Goal: Find specific page/section: Find specific page/section

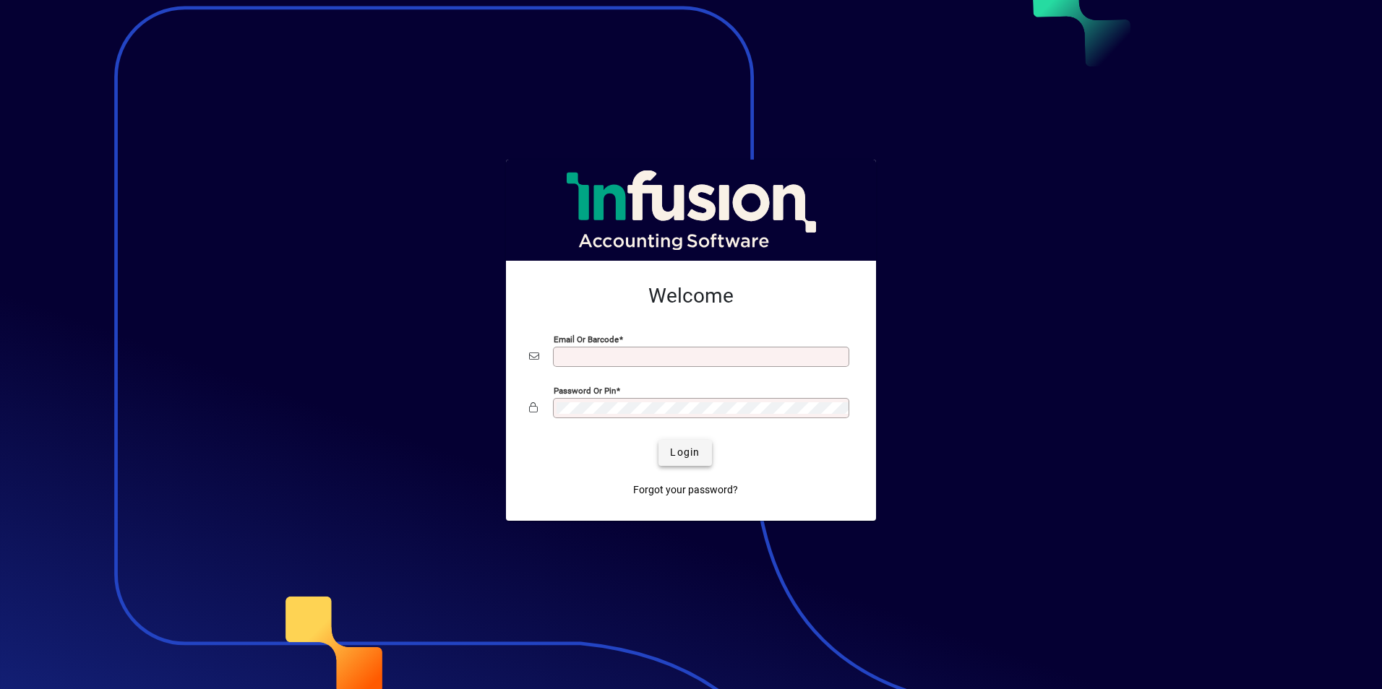
type input "**********"
click at [685, 452] on span "Login" at bounding box center [685, 452] width 30 height 15
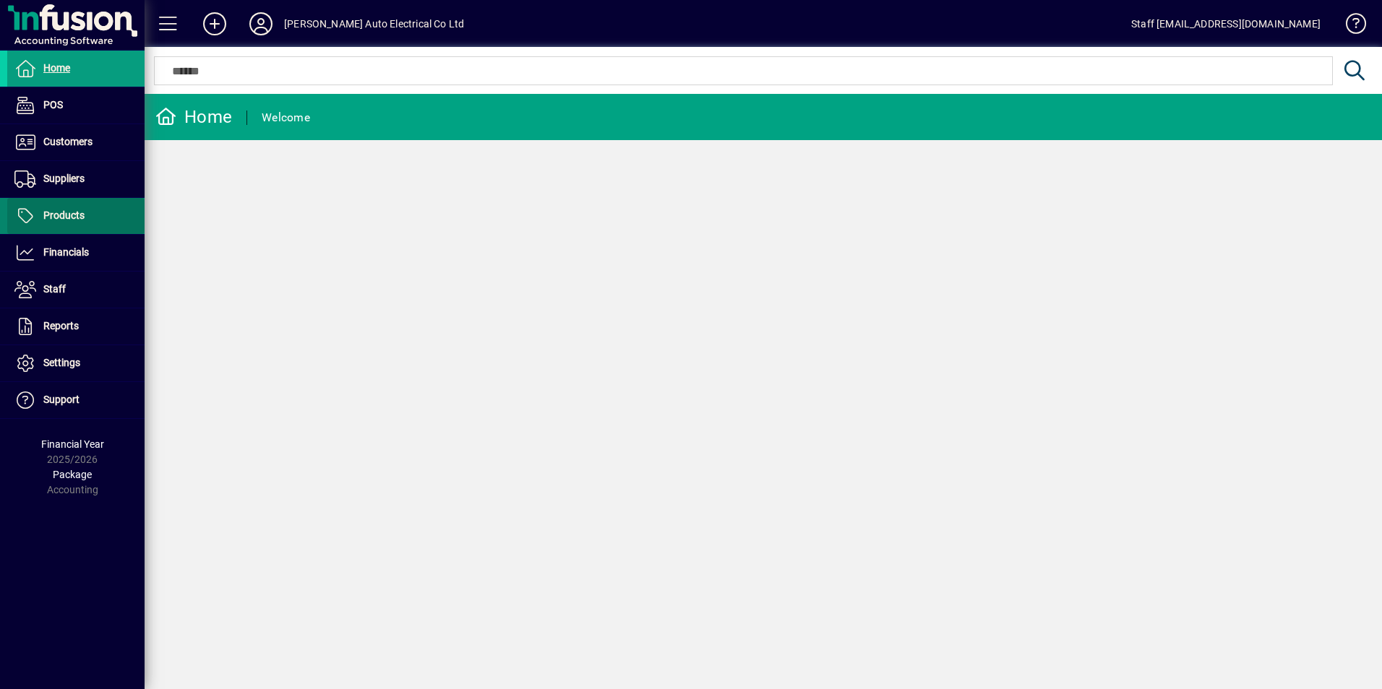
click at [80, 220] on span "Products" at bounding box center [63, 216] width 41 height 12
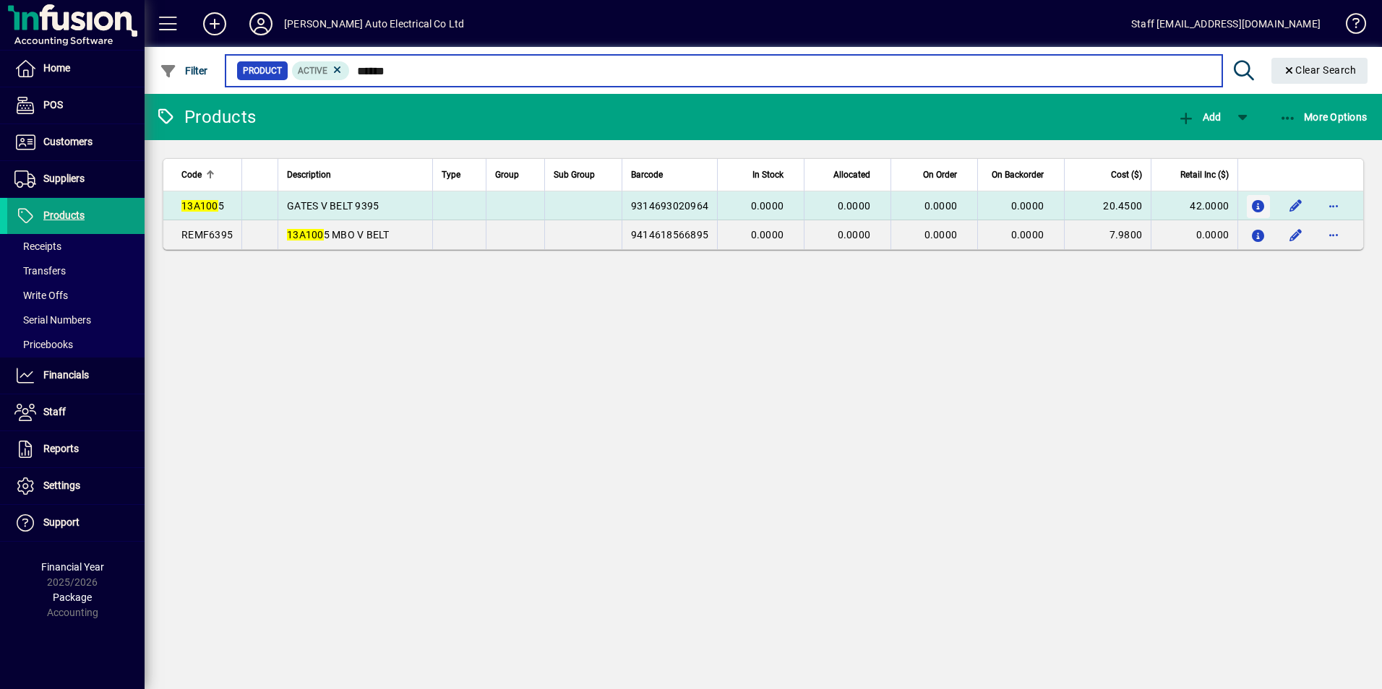
type input "******"
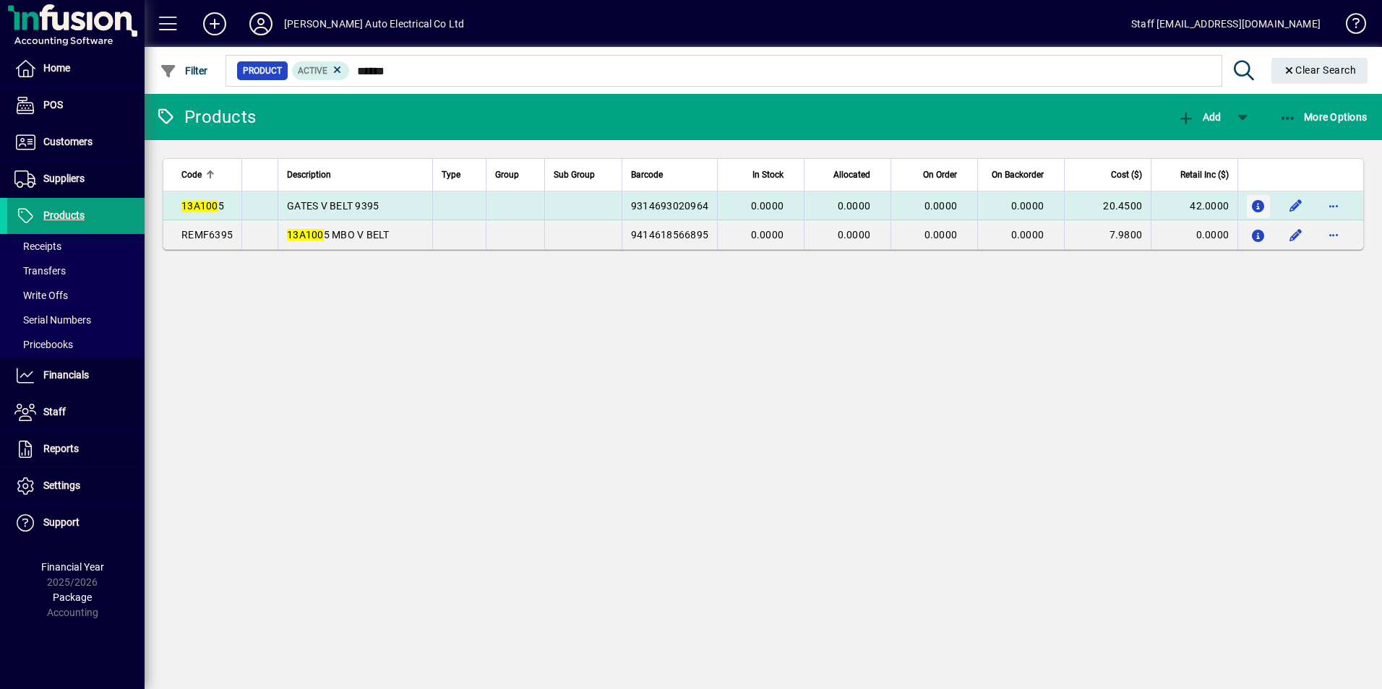
click at [1257, 207] on icon "button" at bounding box center [1258, 207] width 15 height 12
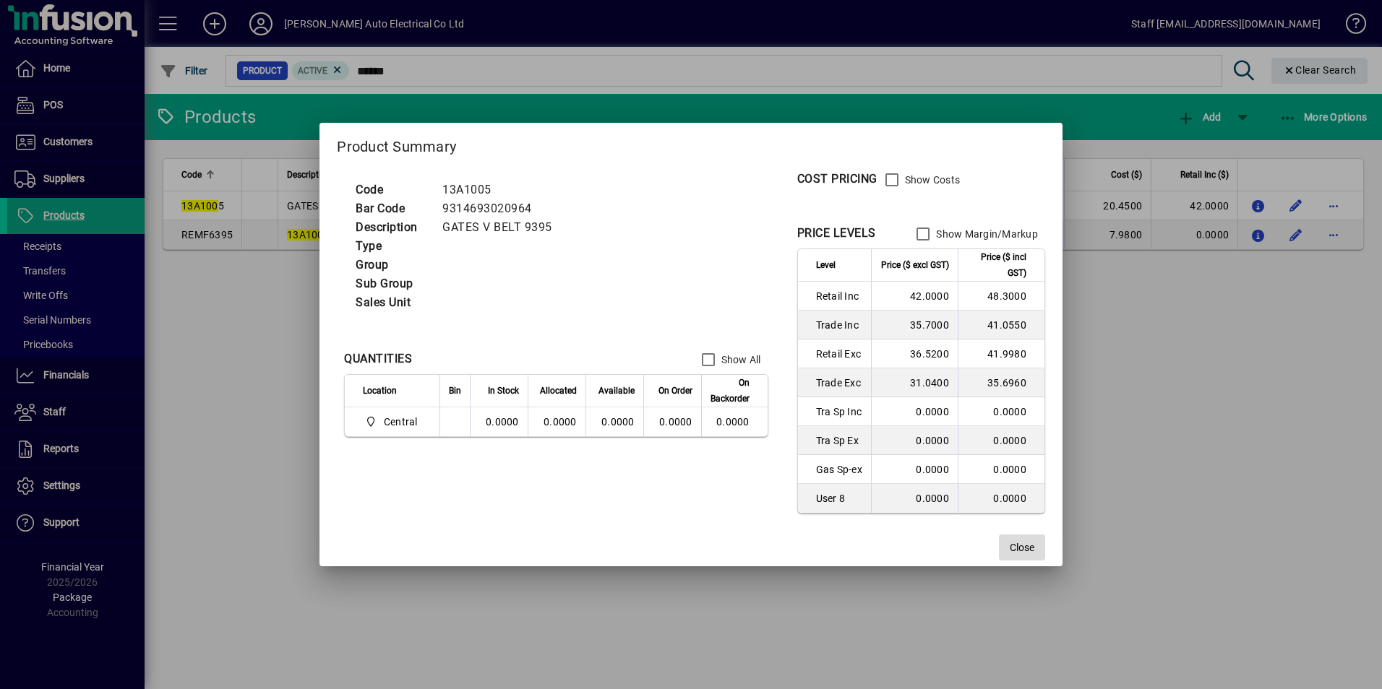
click at [1026, 543] on span "Close" at bounding box center [1022, 548] width 25 height 15
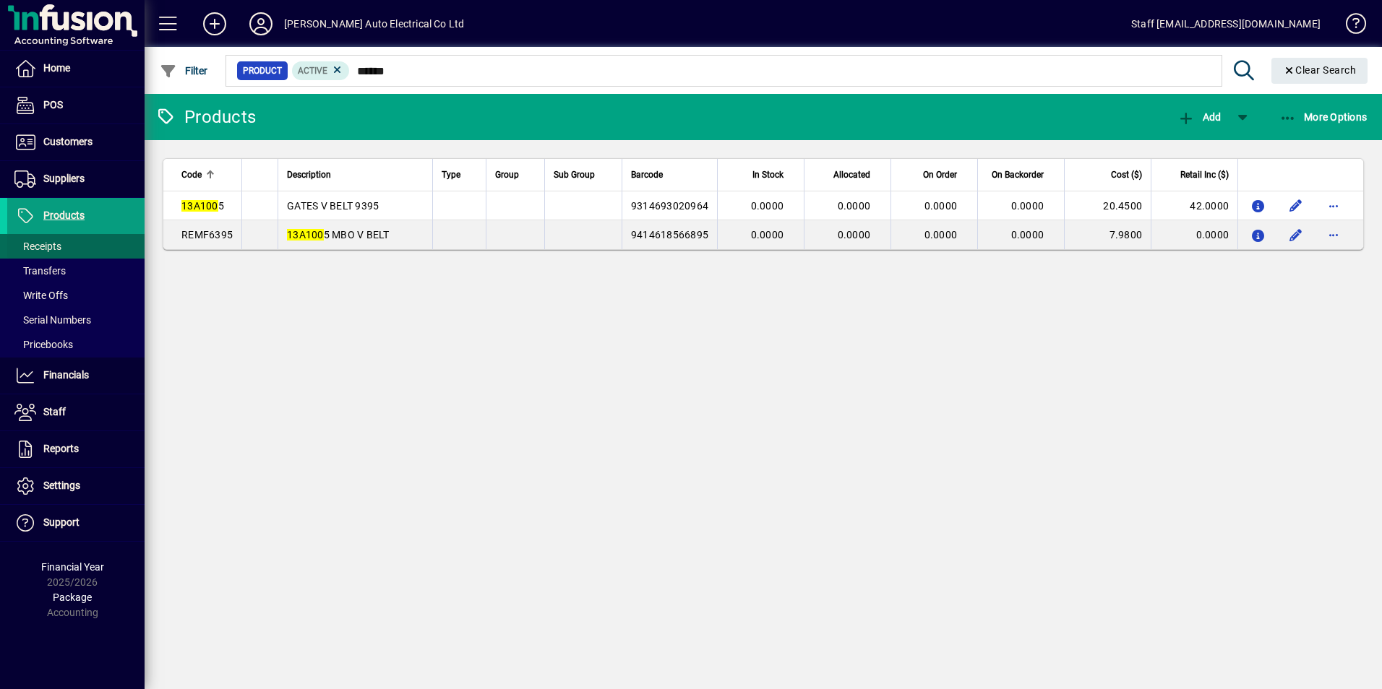
click at [79, 250] on span at bounding box center [75, 246] width 137 height 35
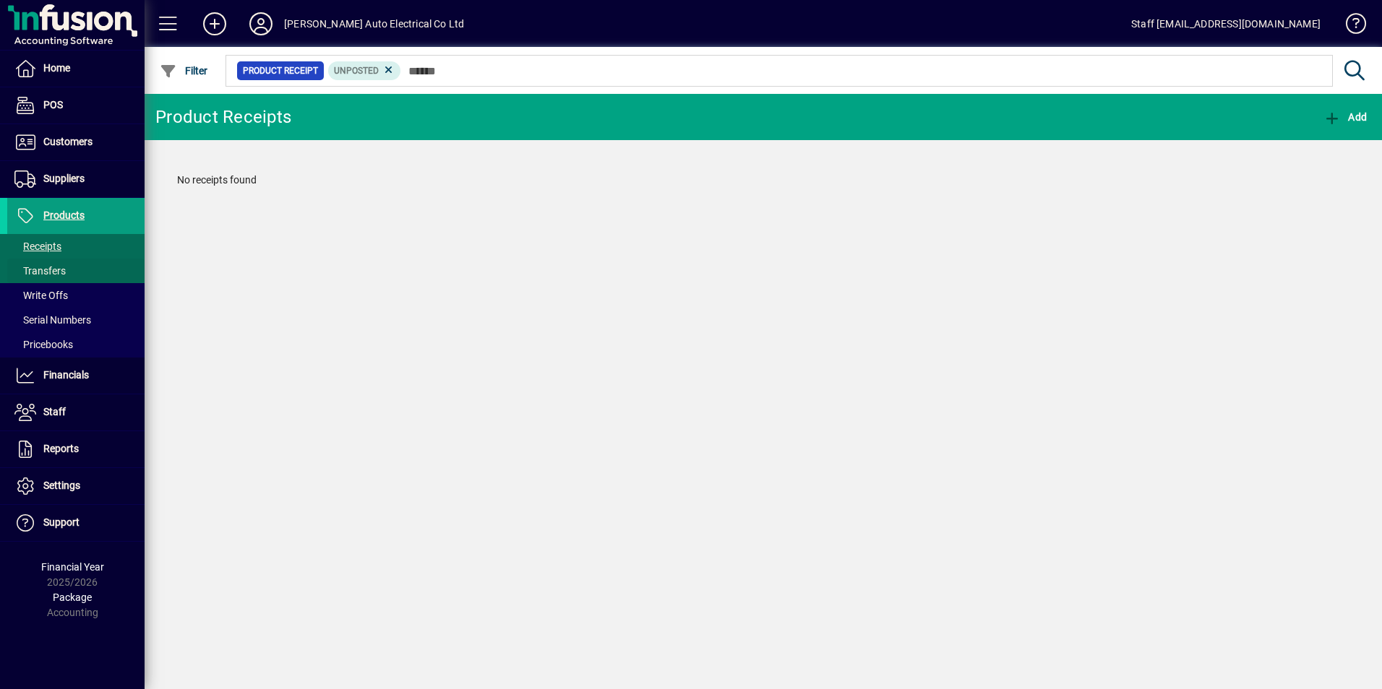
click at [77, 269] on span at bounding box center [75, 271] width 137 height 35
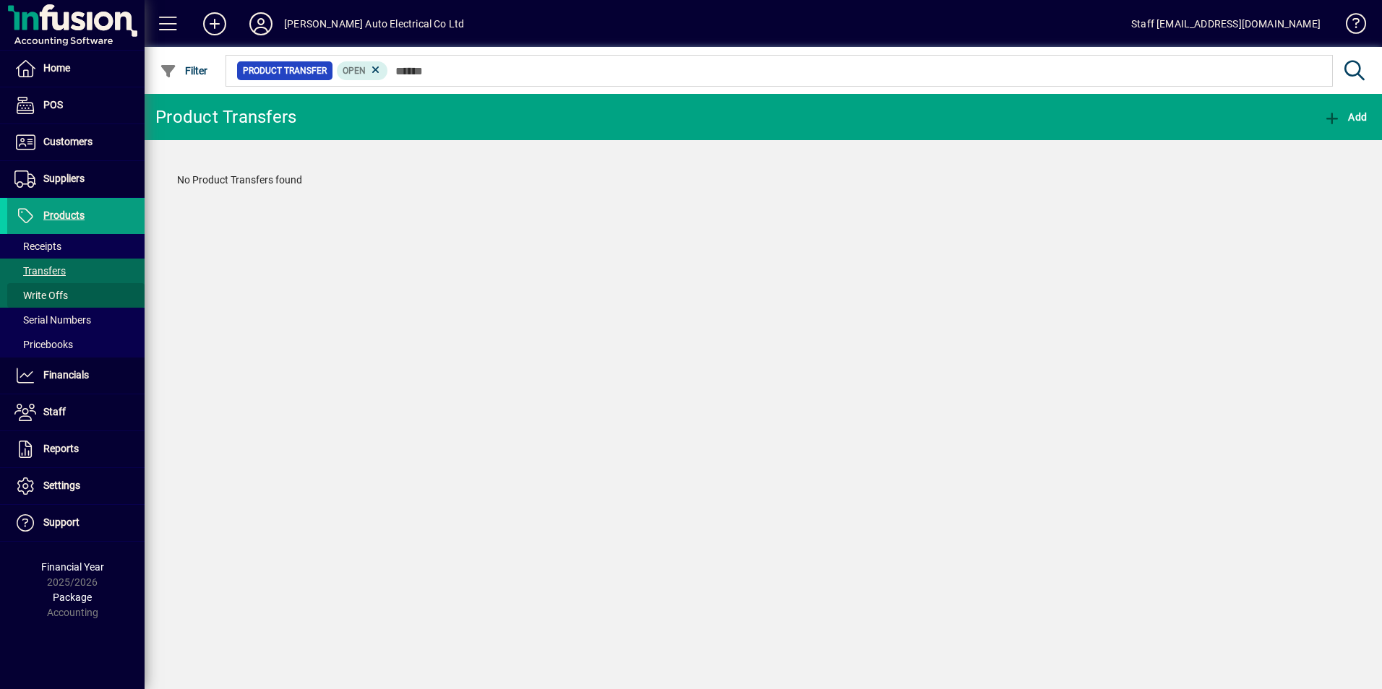
click at [76, 288] on span at bounding box center [75, 295] width 137 height 35
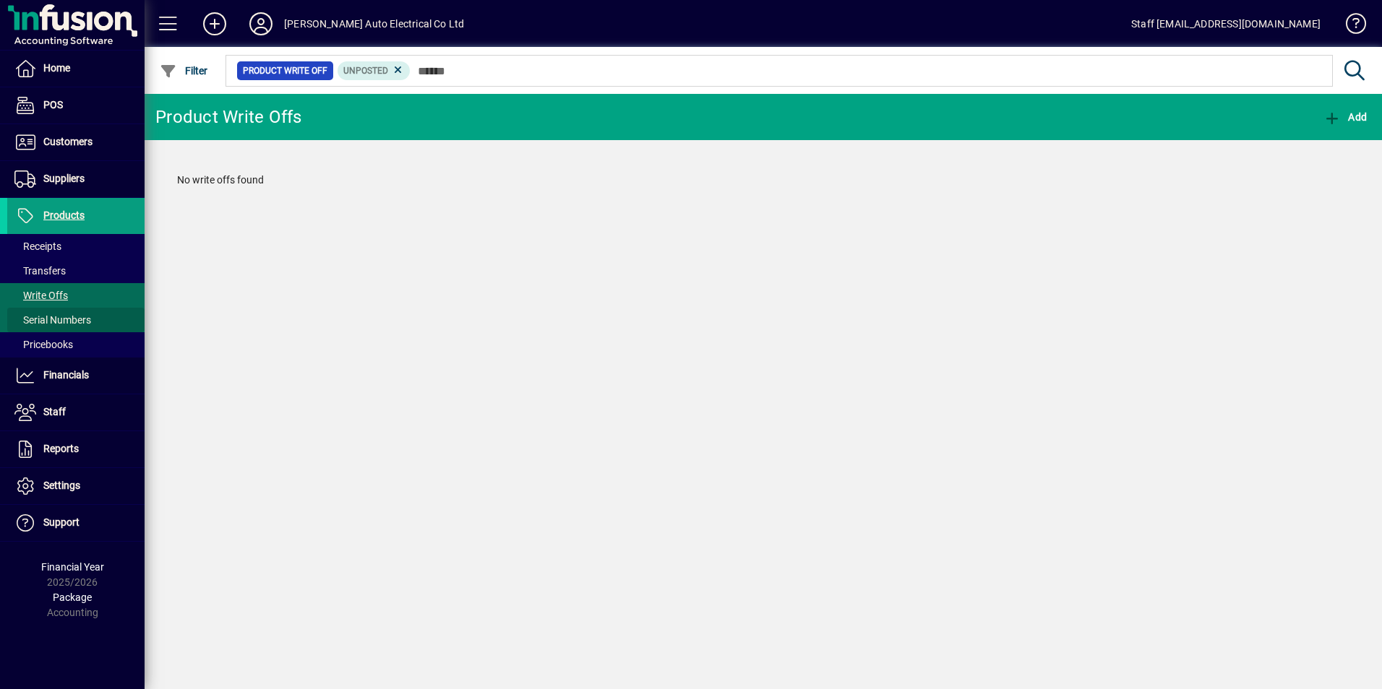
click at [72, 306] on span at bounding box center [75, 320] width 137 height 35
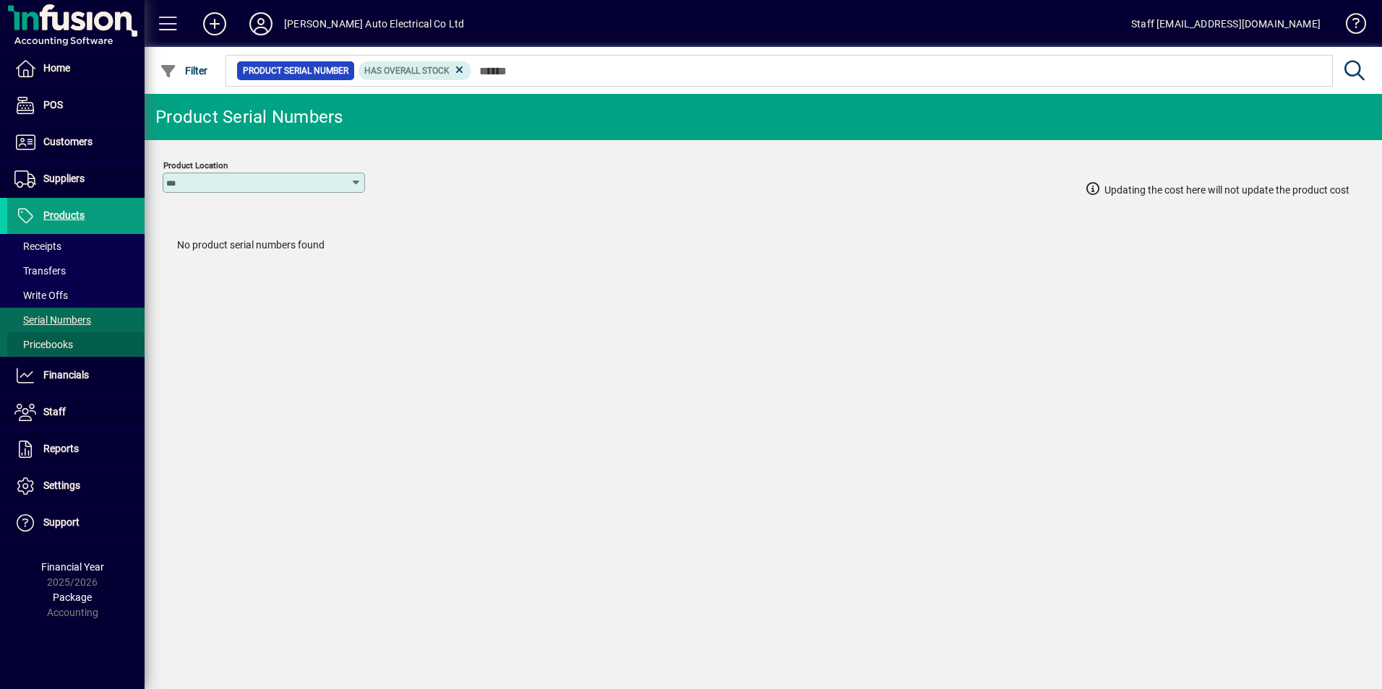
click at [70, 340] on span "Pricebooks" at bounding box center [43, 345] width 59 height 12
